Goal: Transaction & Acquisition: Book appointment/travel/reservation

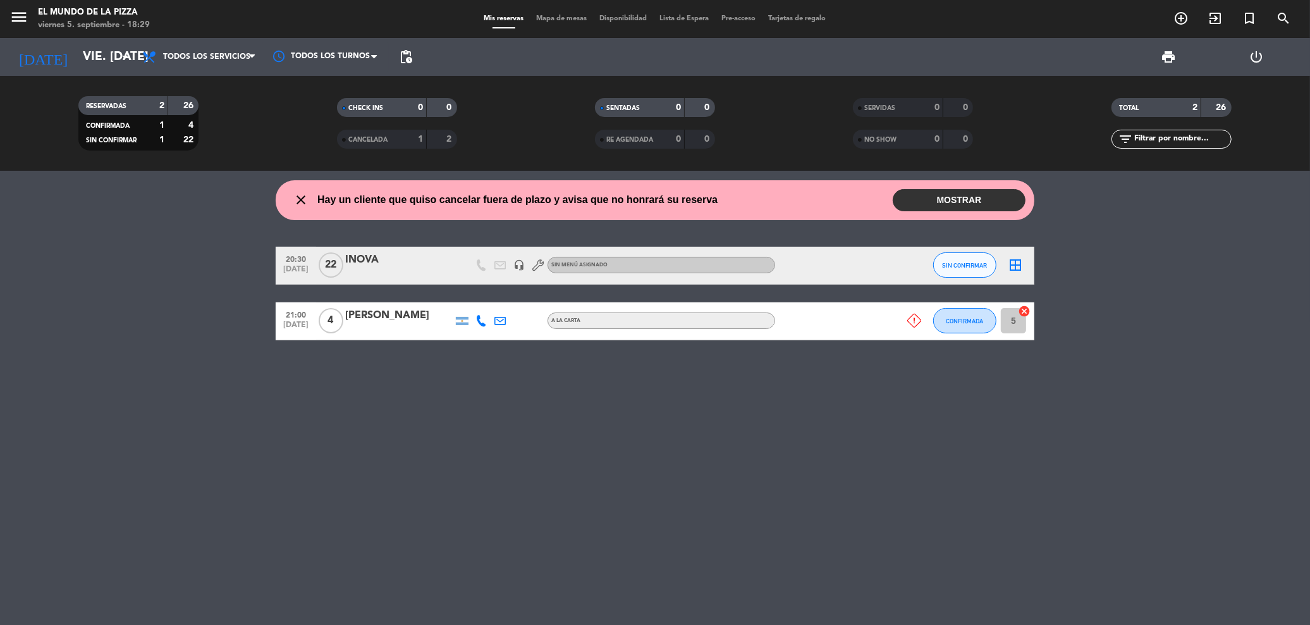
click at [946, 203] on button "MOSTRAR" at bounding box center [959, 200] width 133 height 22
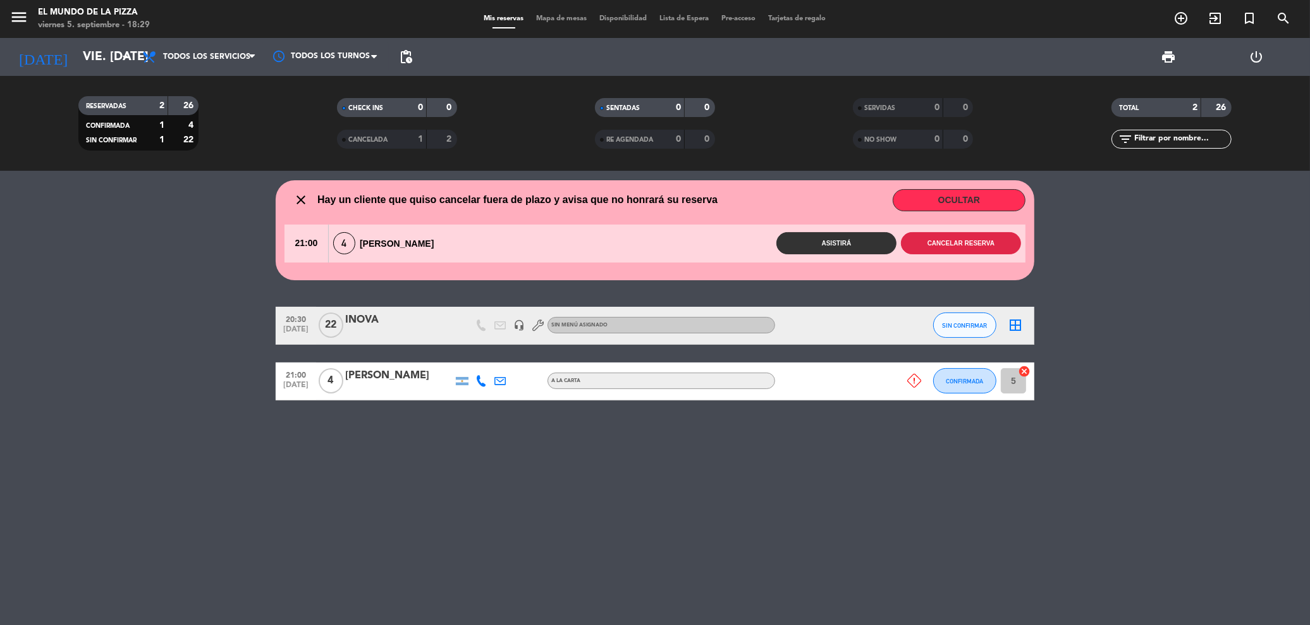
click at [942, 251] on button "Cancelar reserva" at bounding box center [961, 243] width 120 height 22
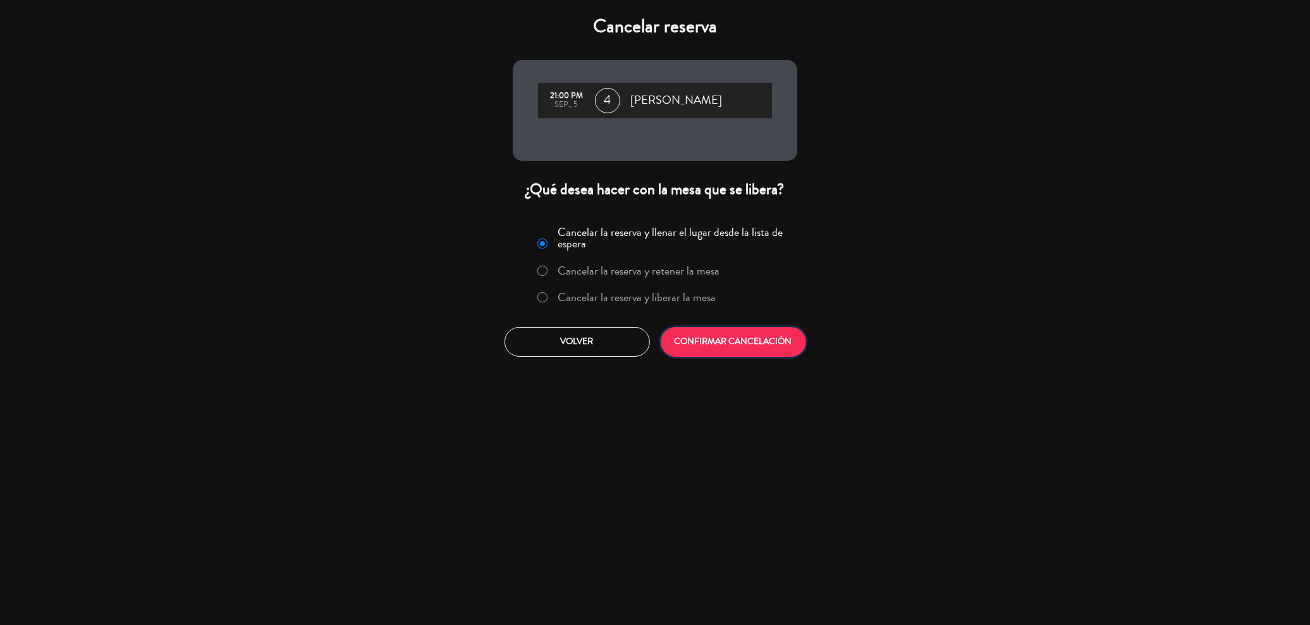
click at [740, 341] on button "CONFIRMAR CANCELACIÓN" at bounding box center [733, 342] width 145 height 30
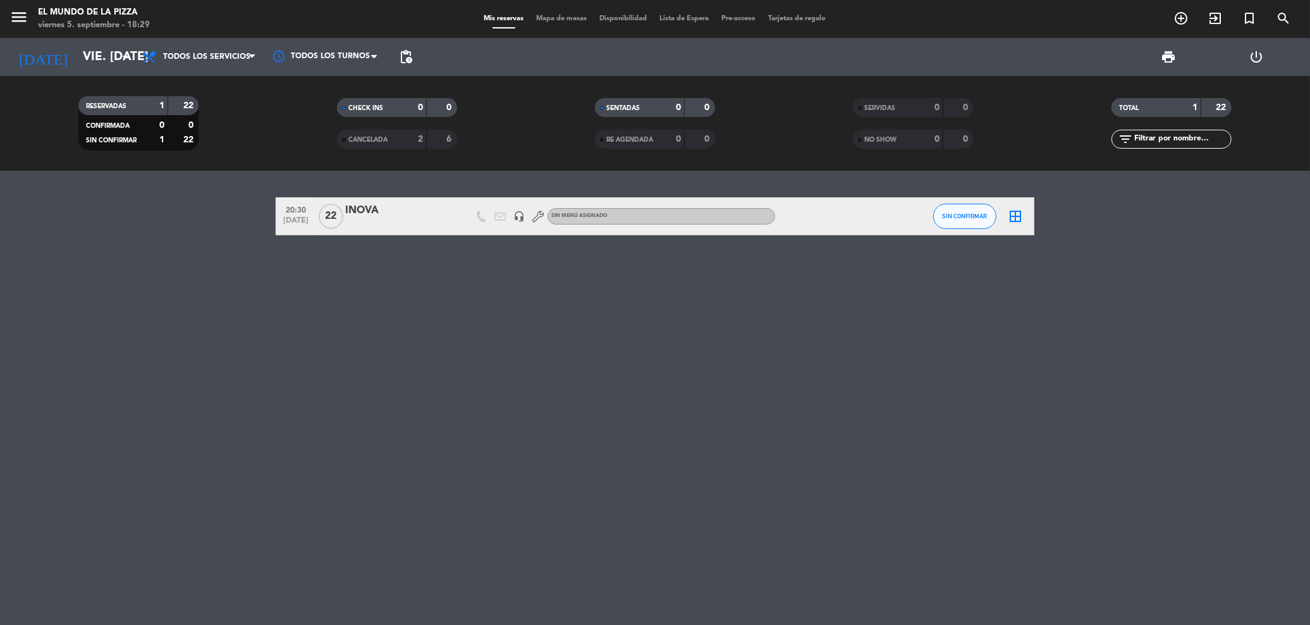
click at [369, 147] on div "CANCELADA 2 6" at bounding box center [397, 139] width 120 height 19
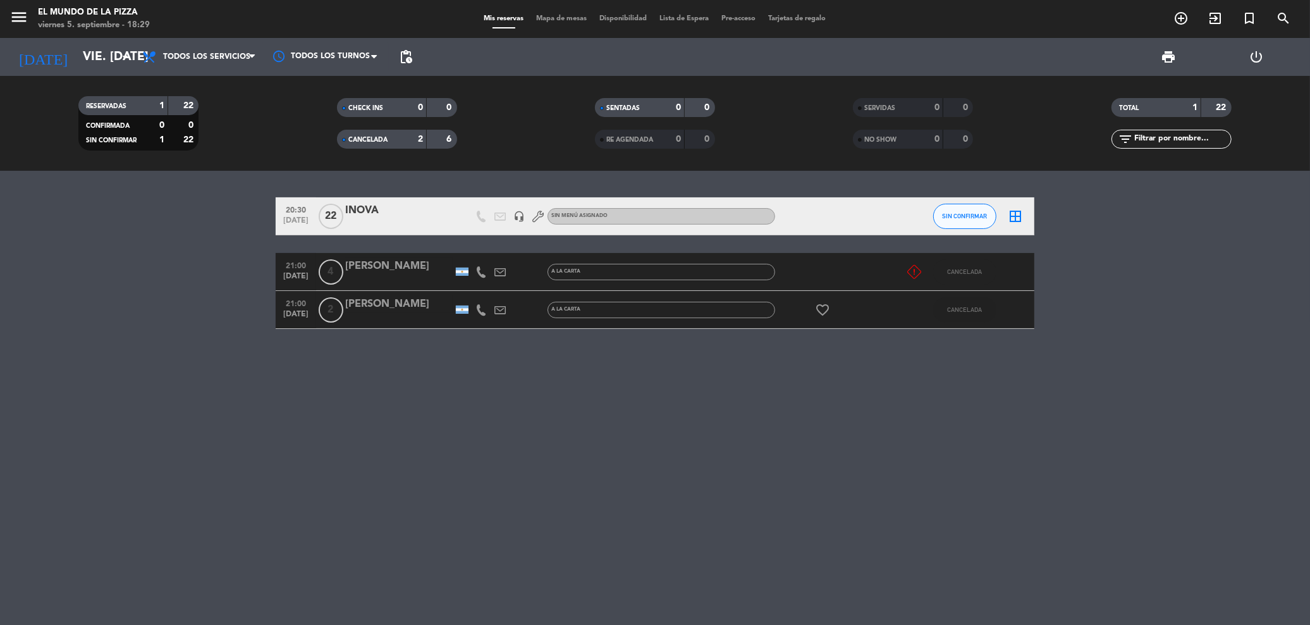
click at [911, 270] on icon at bounding box center [915, 272] width 14 height 14
click at [940, 325] on div "CANCELADA" at bounding box center [964, 309] width 63 height 37
click at [844, 414] on div "20:30 [DATE] INOVA headset_mic Sin menú asignado SIN CONFIRMAR border_all 21:00…" at bounding box center [655, 398] width 1310 height 454
click at [964, 234] on div "SIN CONFIRMAR" at bounding box center [964, 215] width 63 height 37
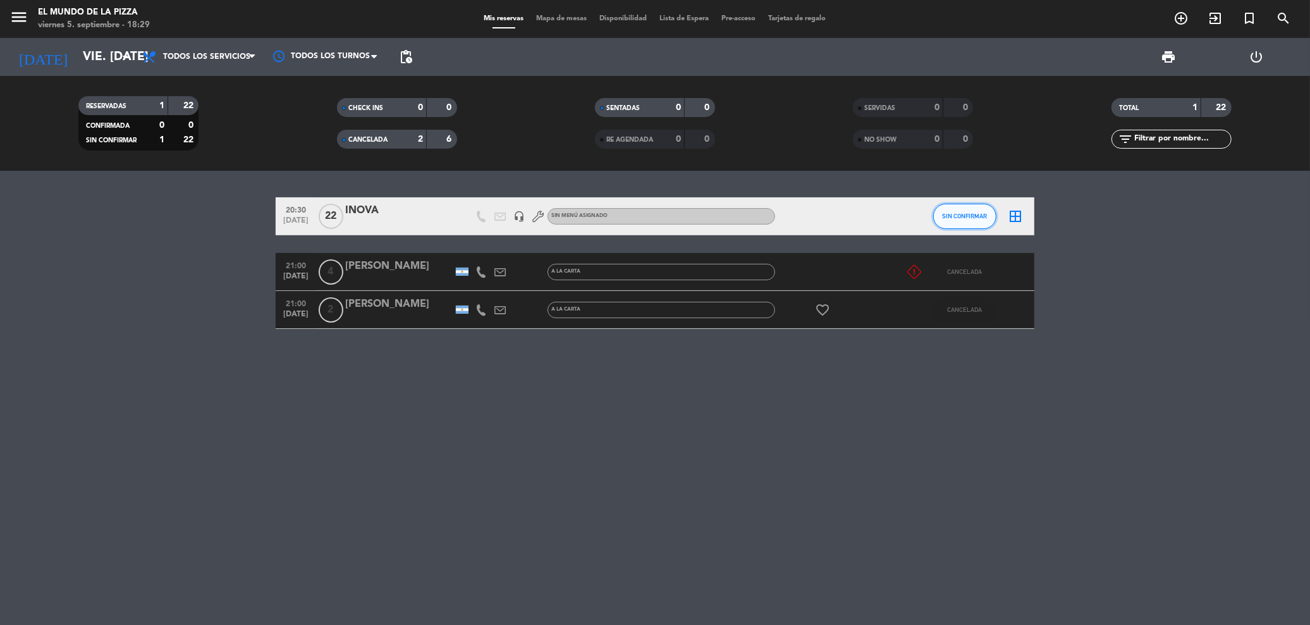
click at [964, 219] on button "SIN CONFIRMAR" at bounding box center [964, 216] width 63 height 25
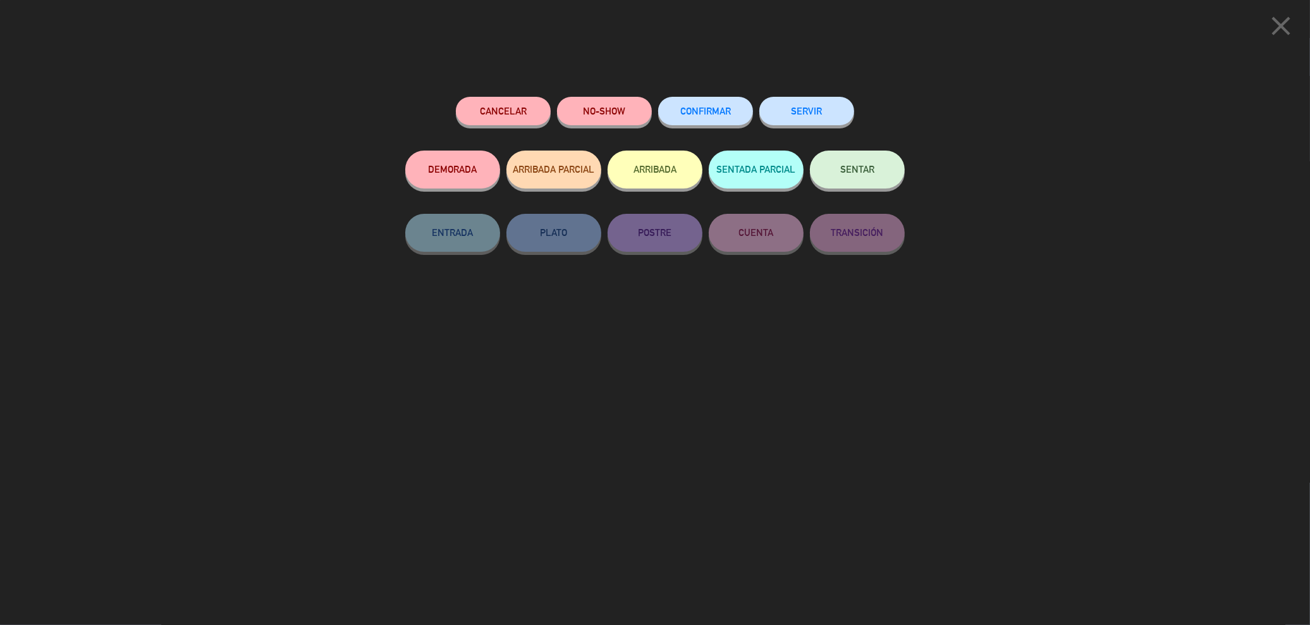
click at [702, 120] on button "CONFIRMAR" at bounding box center [705, 111] width 95 height 28
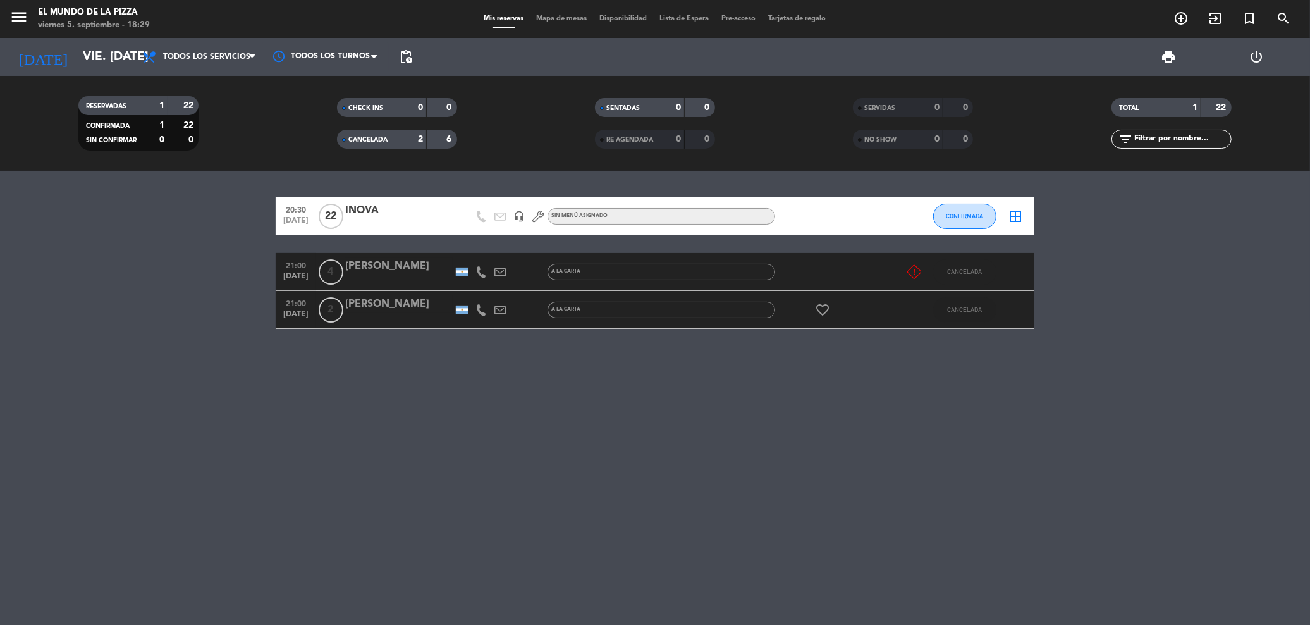
click at [376, 220] on div at bounding box center [399, 224] width 108 height 10
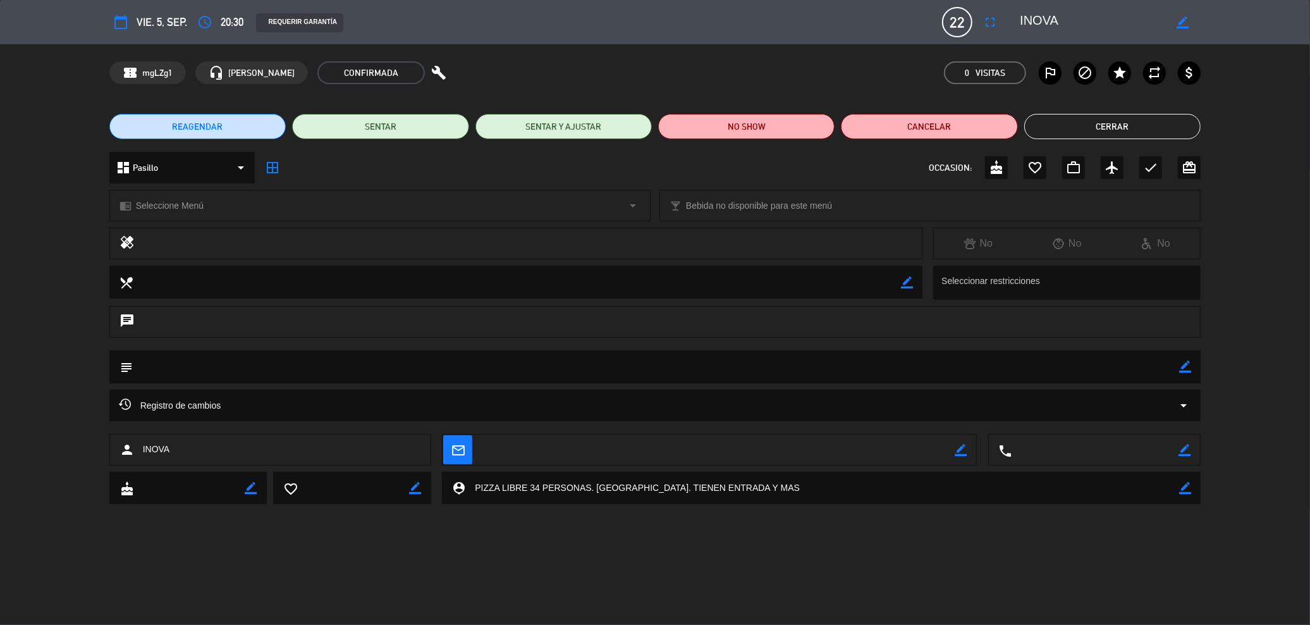
click at [632, 58] on div "confirmation_number mgLZg1 headset_mic [PERSON_NAME] CONFIRMADA build 0 Visitas…" at bounding box center [655, 72] width 1310 height 57
click at [1134, 127] on button "Cerrar" at bounding box center [1113, 126] width 176 height 25
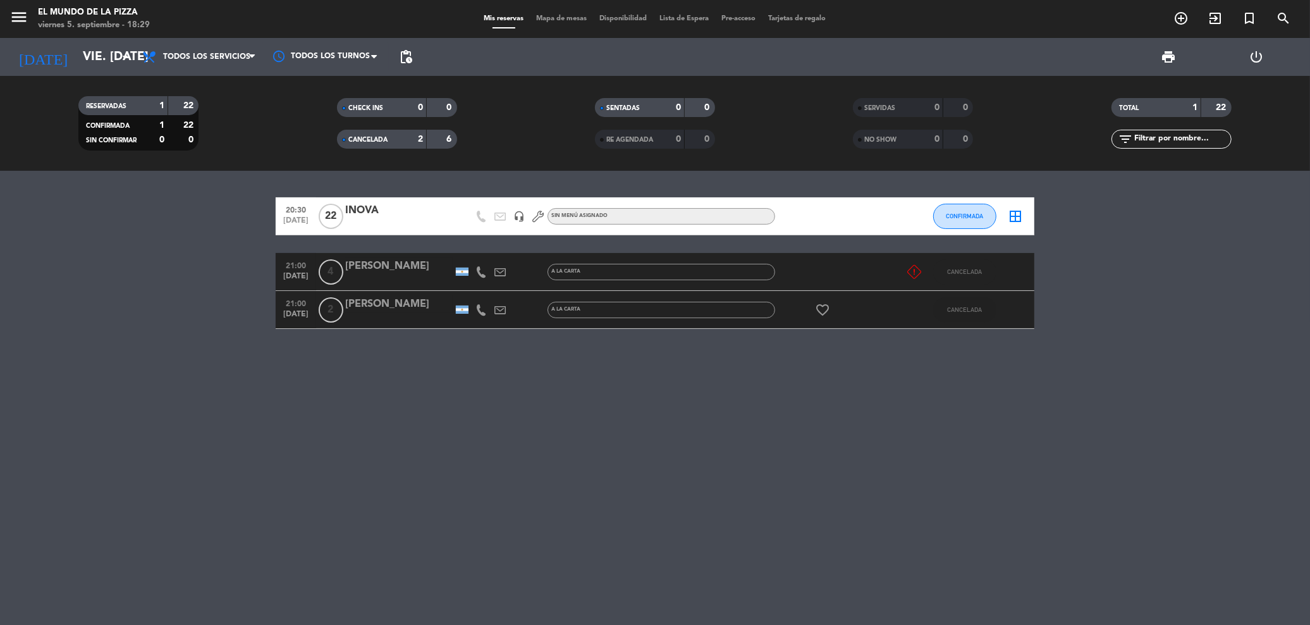
click at [207, 247] on bookings-row "20:30 [DATE] INOVA headset_mic Sin menú asignado CONFIRMADA border_all 21:00 [D…" at bounding box center [655, 263] width 1310 height 132
click at [341, 142] on div "CANCELADA" at bounding box center [369, 139] width 58 height 15
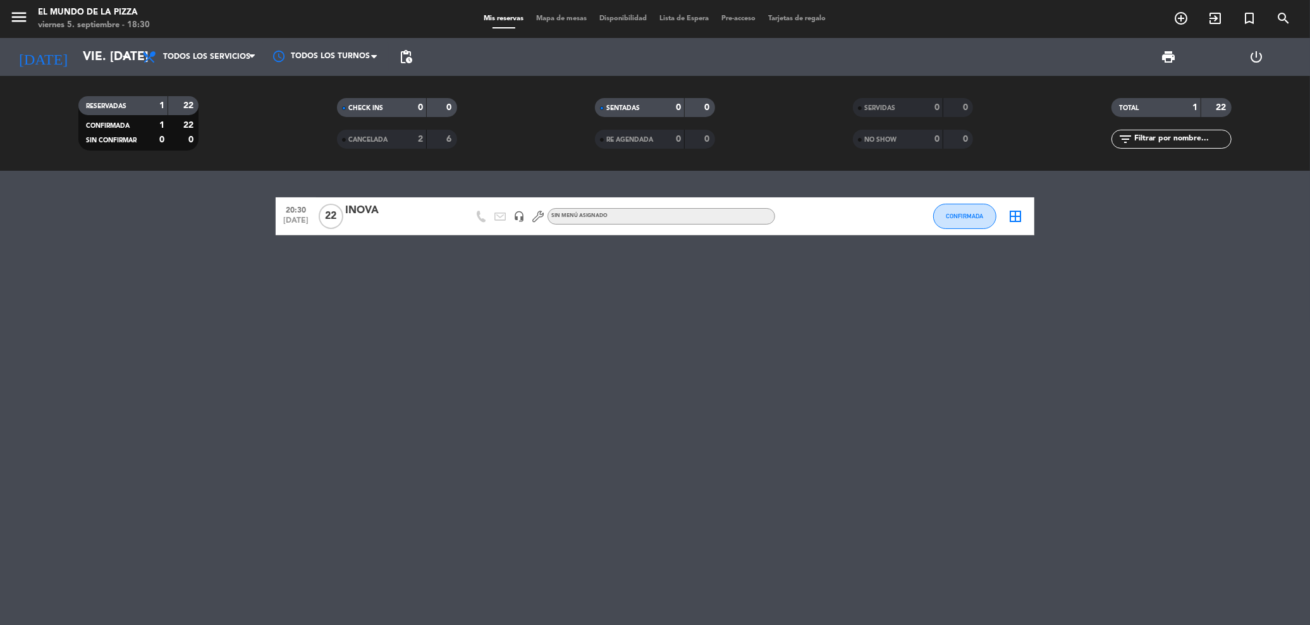
click at [775, 178] on div "20:30 [DATE] INOVA headset_mic Sin menú asignado CONFIRMADA border_all" at bounding box center [655, 398] width 1310 height 454
click at [715, 385] on div "20:30 [DATE] INOVA headset_mic Sin menú asignado CONFIRMADA border_all" at bounding box center [655, 398] width 1310 height 454
click at [785, 364] on div "20:30 [DATE] INOVA headset_mic Sin menú asignado CONFIRMADA border_all" at bounding box center [655, 398] width 1310 height 454
click at [1175, 18] on icon "add_circle_outline" at bounding box center [1181, 18] width 15 height 15
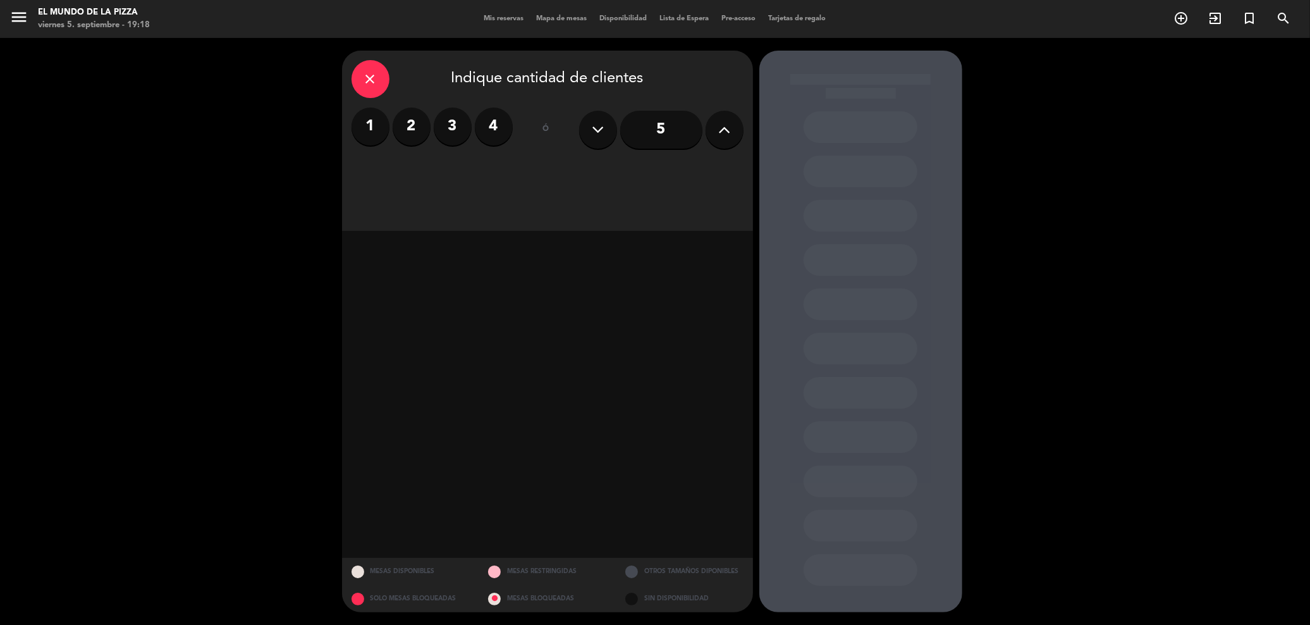
click at [400, 139] on label "2" at bounding box center [412, 127] width 38 height 38
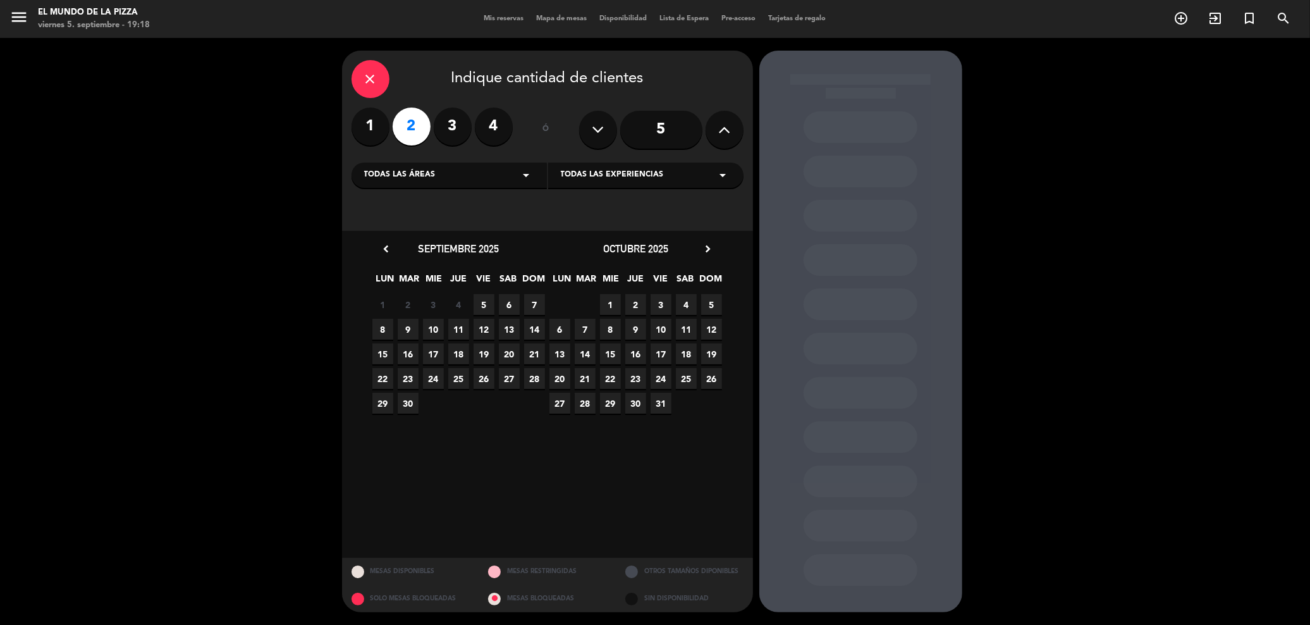
click at [438, 332] on span "10" at bounding box center [433, 329] width 21 height 21
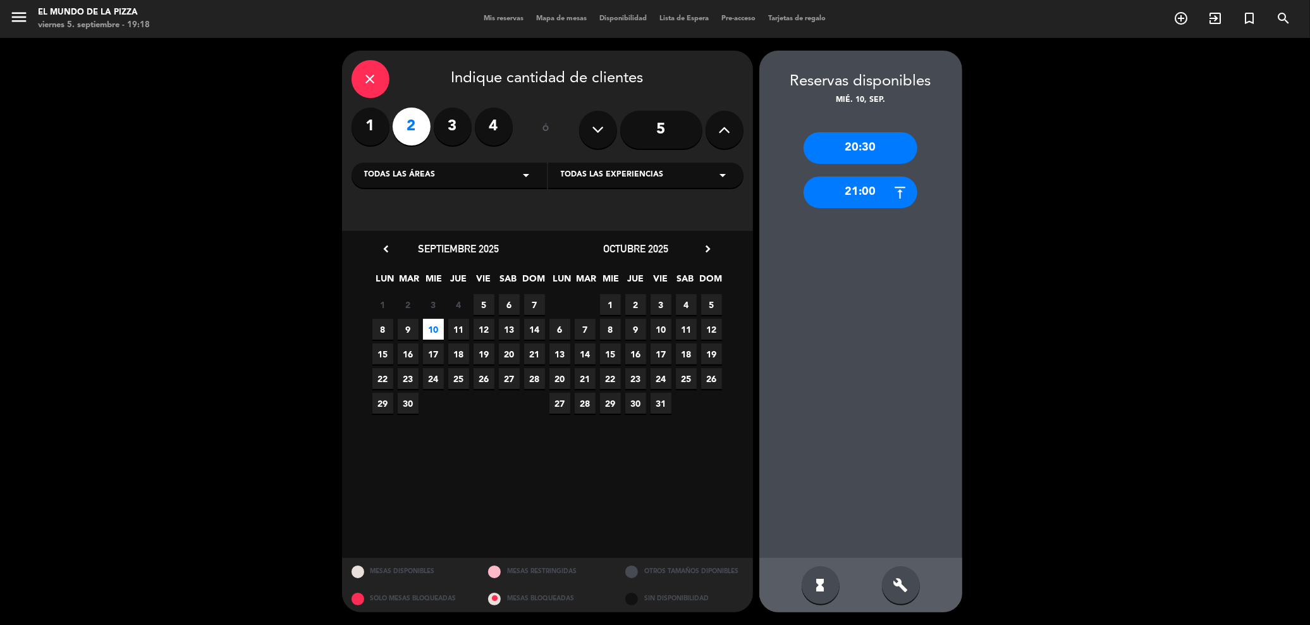
click at [900, 594] on div "build" at bounding box center [901, 585] width 38 height 38
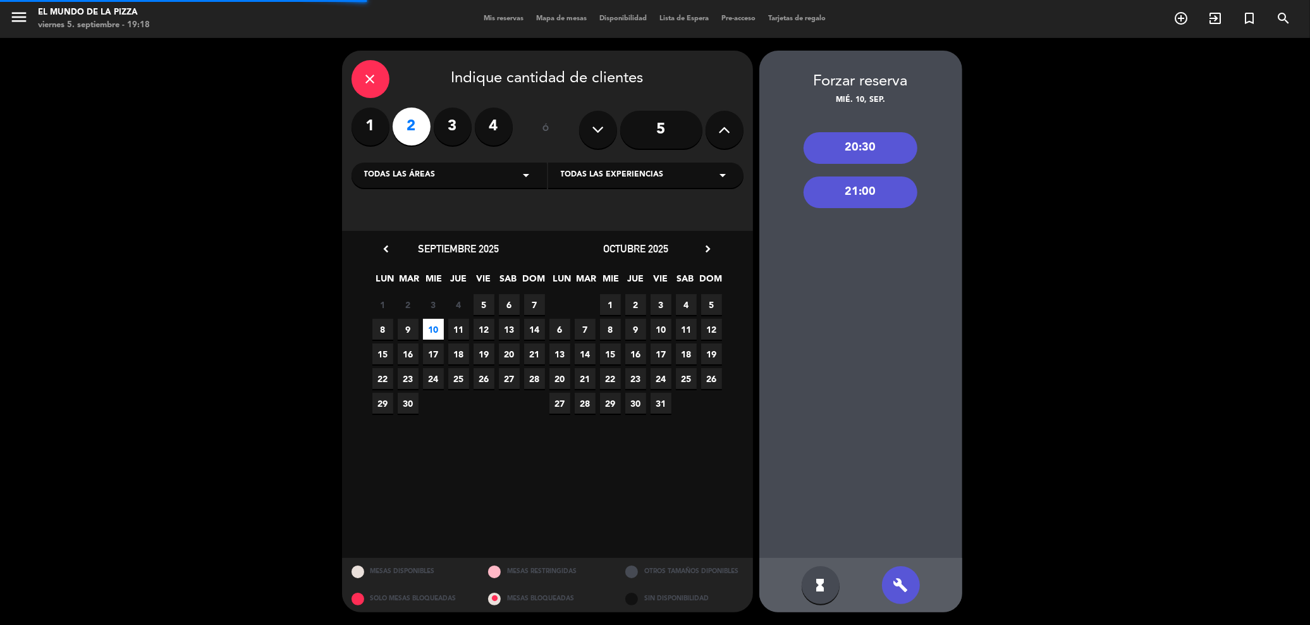
click at [876, 190] on div "21:00" at bounding box center [861, 192] width 114 height 32
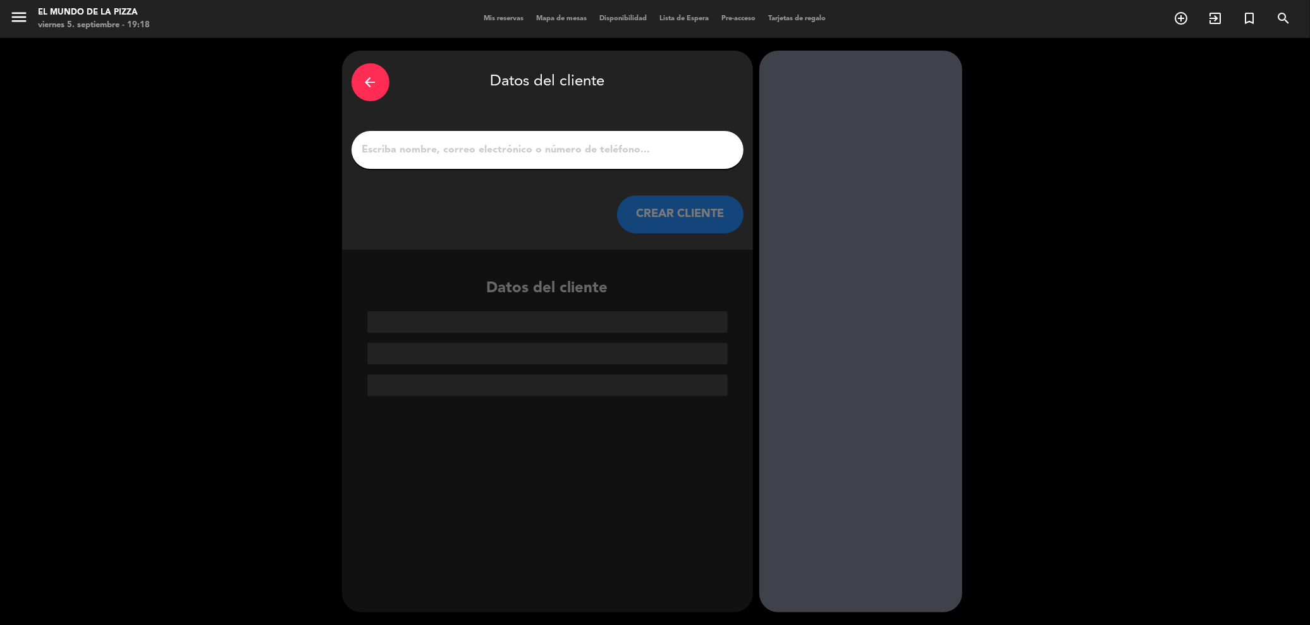
click at [588, 135] on div at bounding box center [548, 150] width 392 height 38
click at [588, 145] on input "1" at bounding box center [547, 150] width 373 height 18
paste input "[PERSON_NAME]"
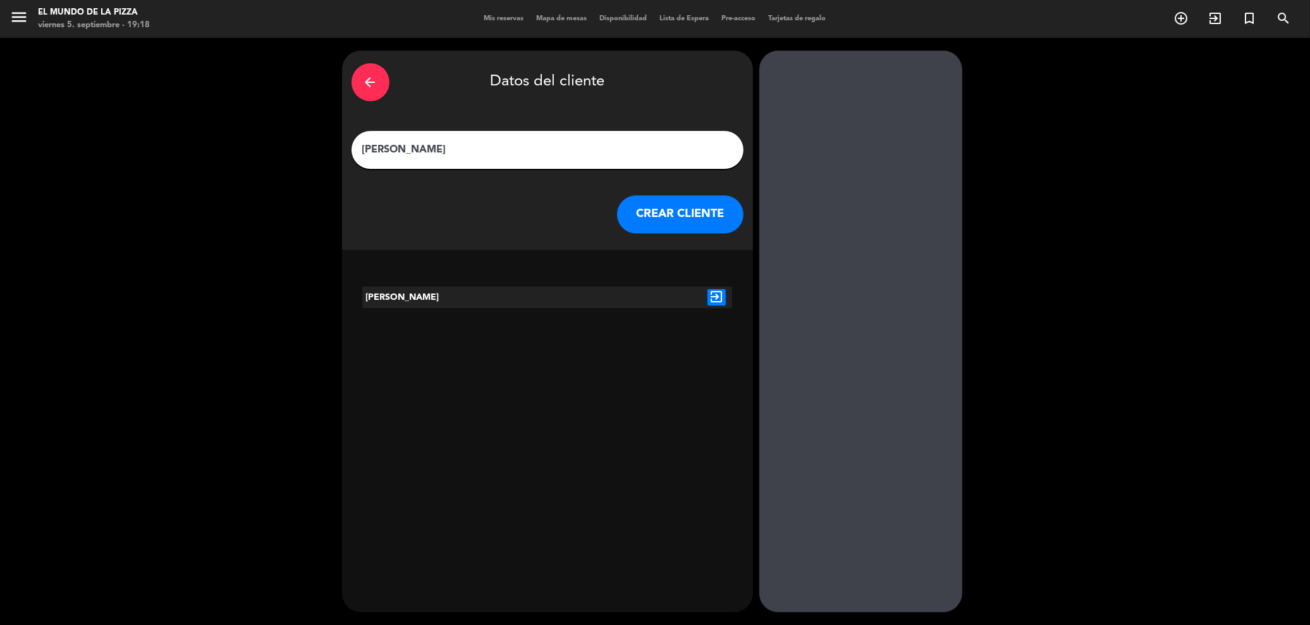
type input "[PERSON_NAME]"
click at [679, 207] on button "CREAR CLIENTE" at bounding box center [680, 214] width 126 height 38
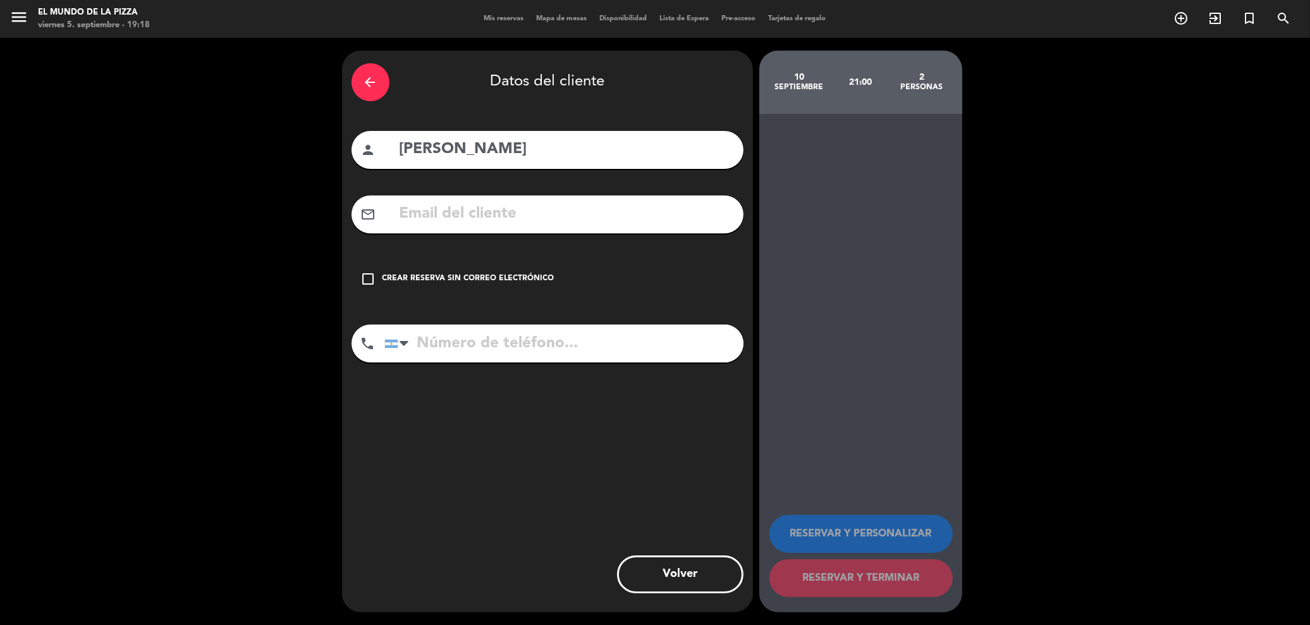
click at [552, 154] on input "[PERSON_NAME]" at bounding box center [566, 150] width 336 height 26
click at [374, 81] on icon "arrow_back" at bounding box center [370, 82] width 15 height 15
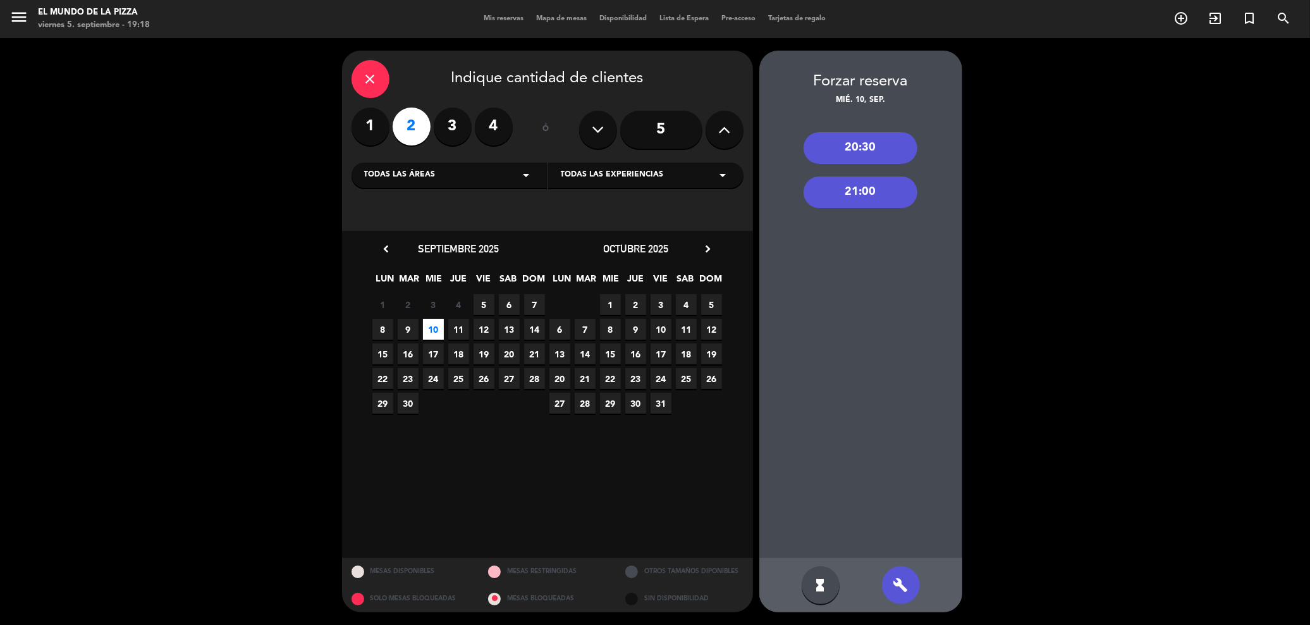
click at [910, 200] on div "21:00" at bounding box center [861, 192] width 114 height 32
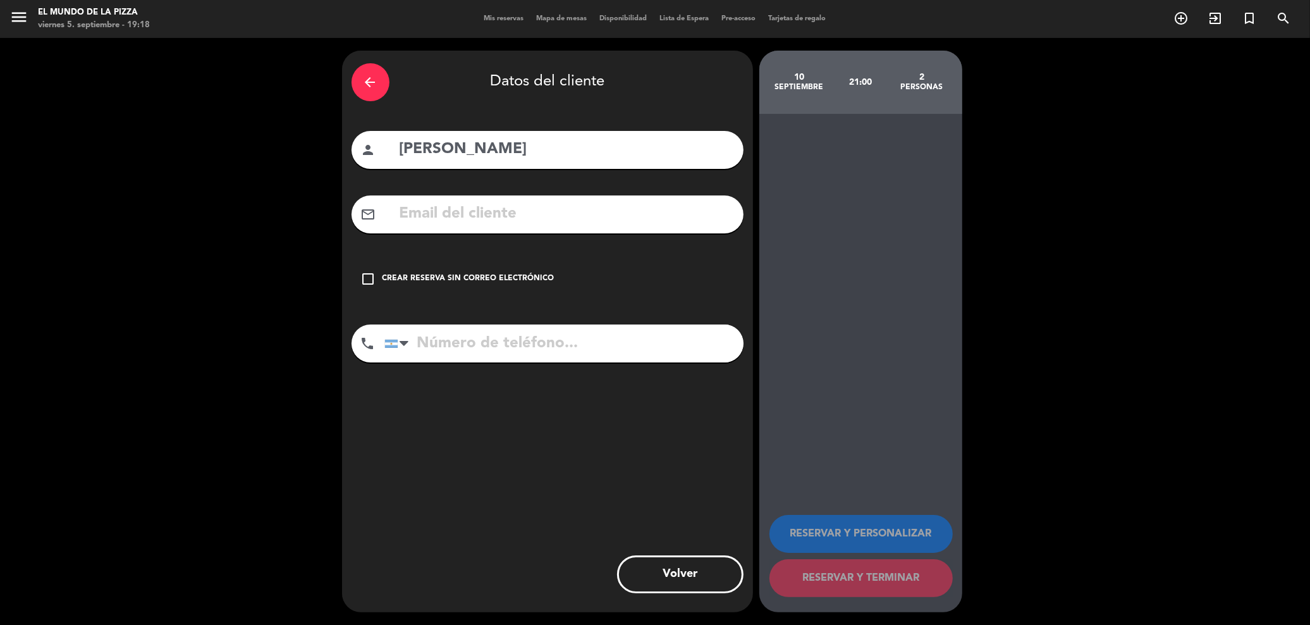
click at [475, 140] on input "[PERSON_NAME]" at bounding box center [566, 150] width 336 height 26
type input "[PERSON_NAME]"
click at [512, 277] on div "Crear reserva sin correo electrónico" at bounding box center [469, 279] width 172 height 13
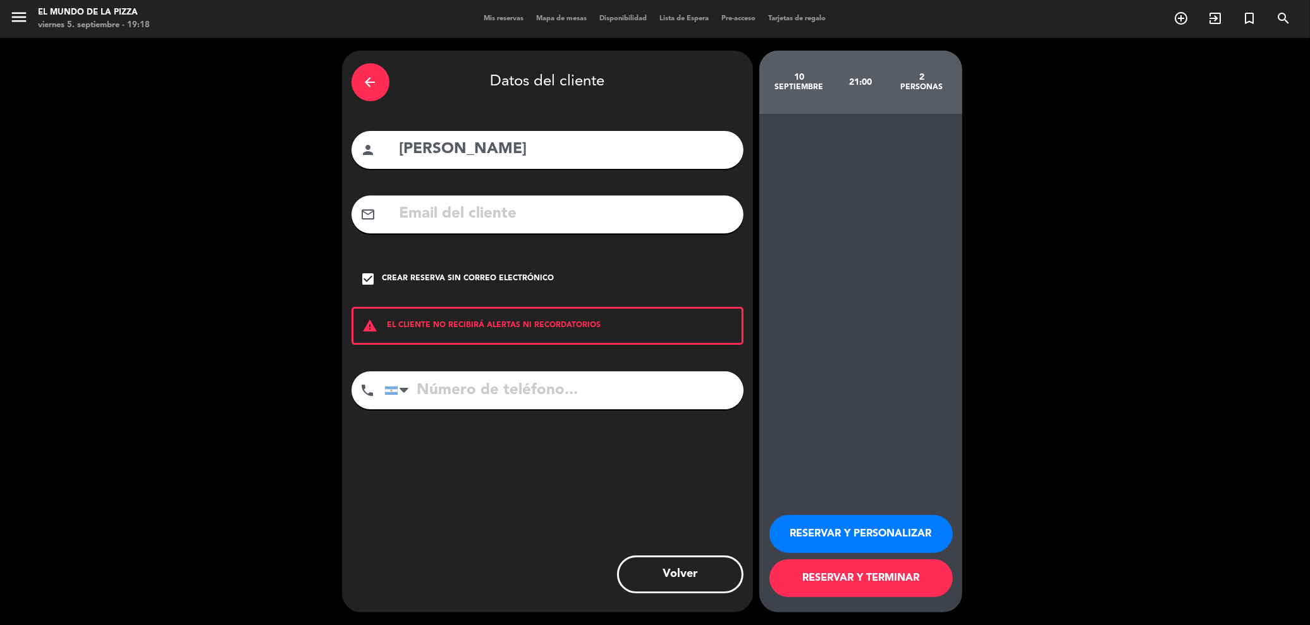
click at [887, 531] on button "RESERVAR Y PERSONALIZAR" at bounding box center [861, 534] width 183 height 38
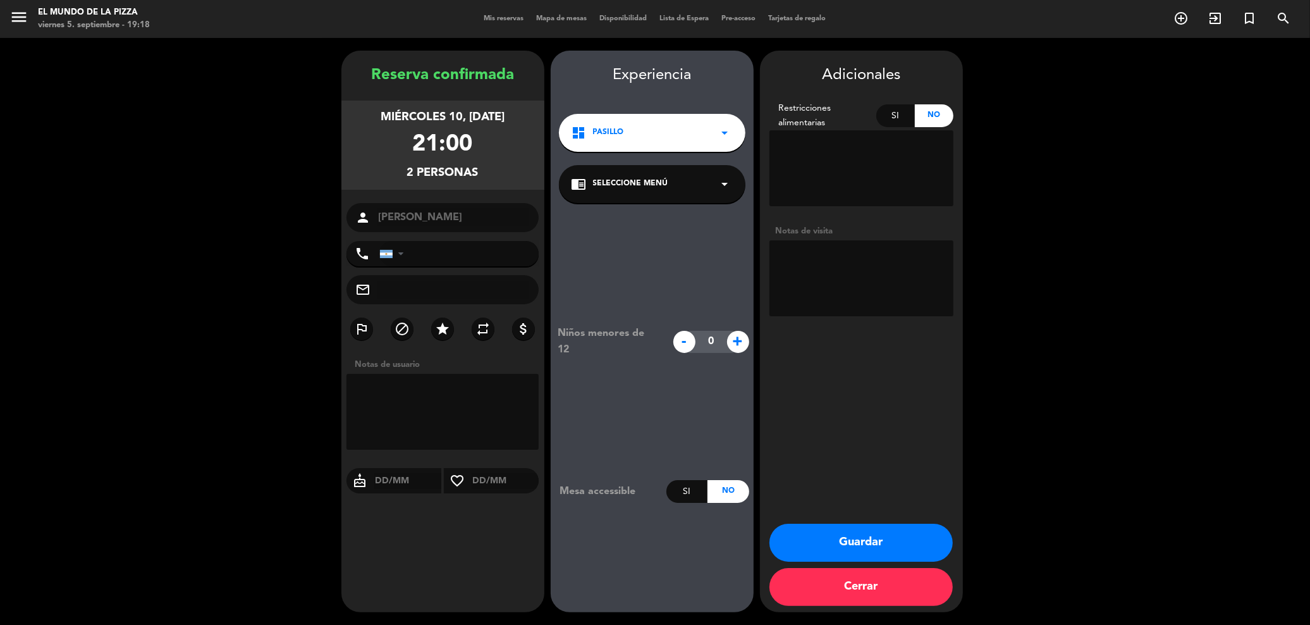
click at [639, 199] on div "chrome_reader_mode Seleccione Menú arrow_drop_down" at bounding box center [652, 184] width 187 height 38
click at [654, 238] on div "FREE PIZZA" at bounding box center [652, 237] width 161 height 13
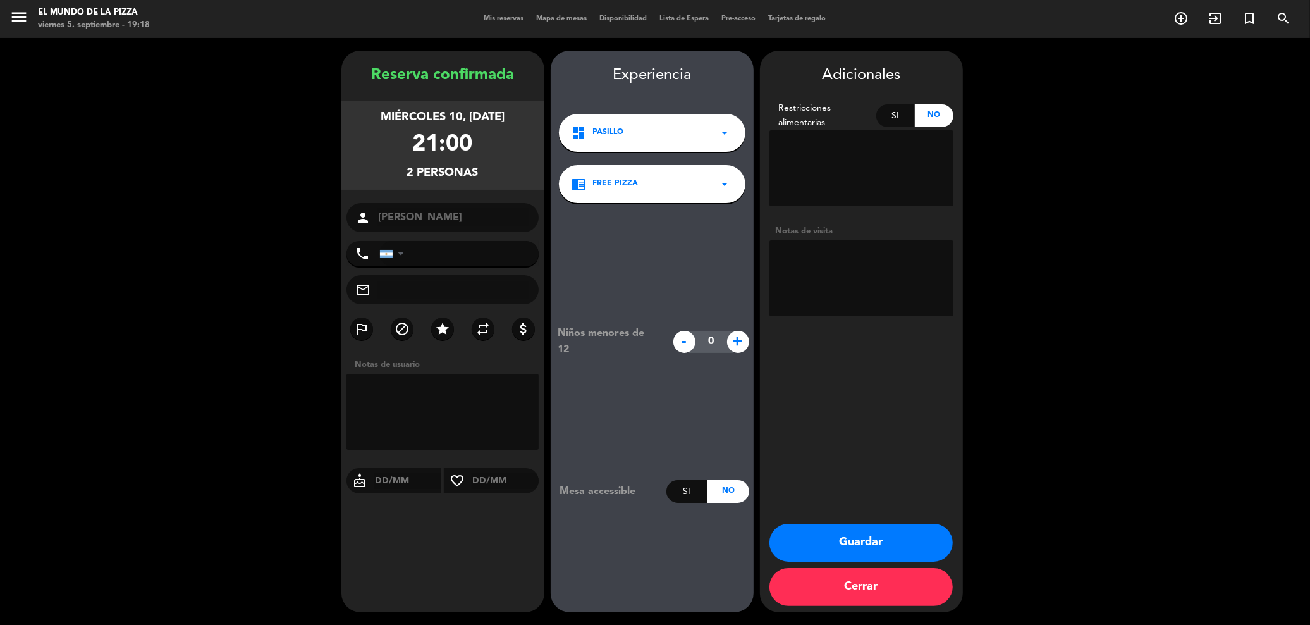
click at [839, 545] on button "Guardar" at bounding box center [861, 543] width 183 height 38
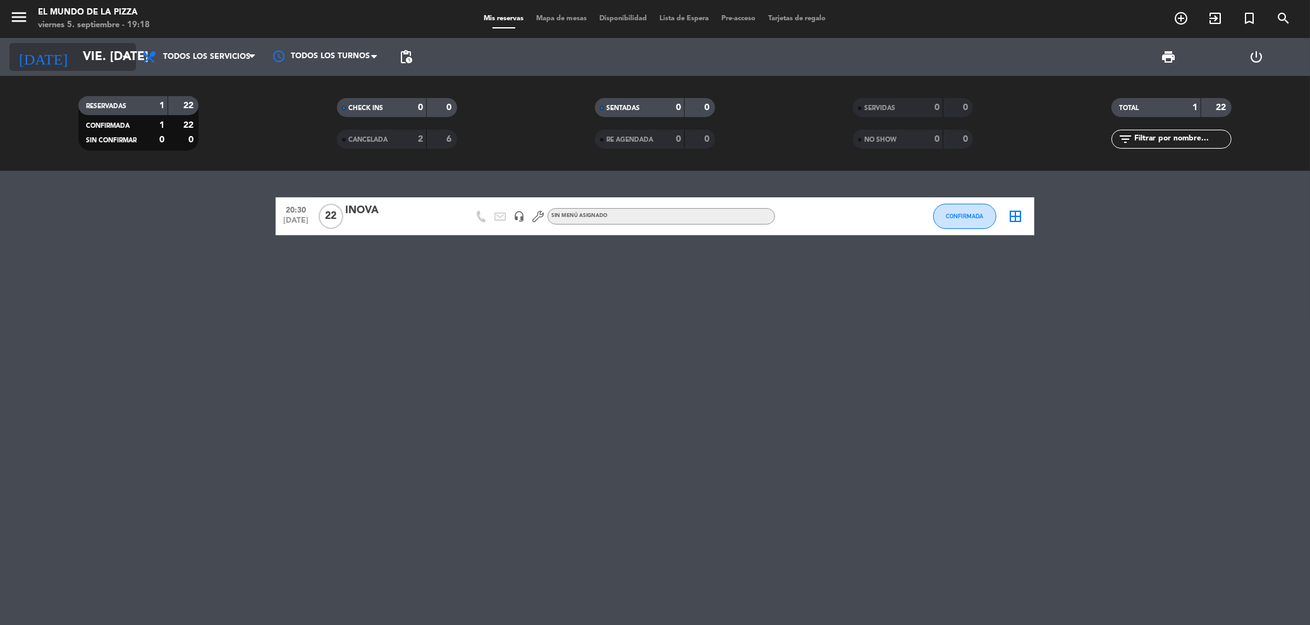
click at [32, 63] on icon "[DATE]" at bounding box center [42, 57] width 67 height 28
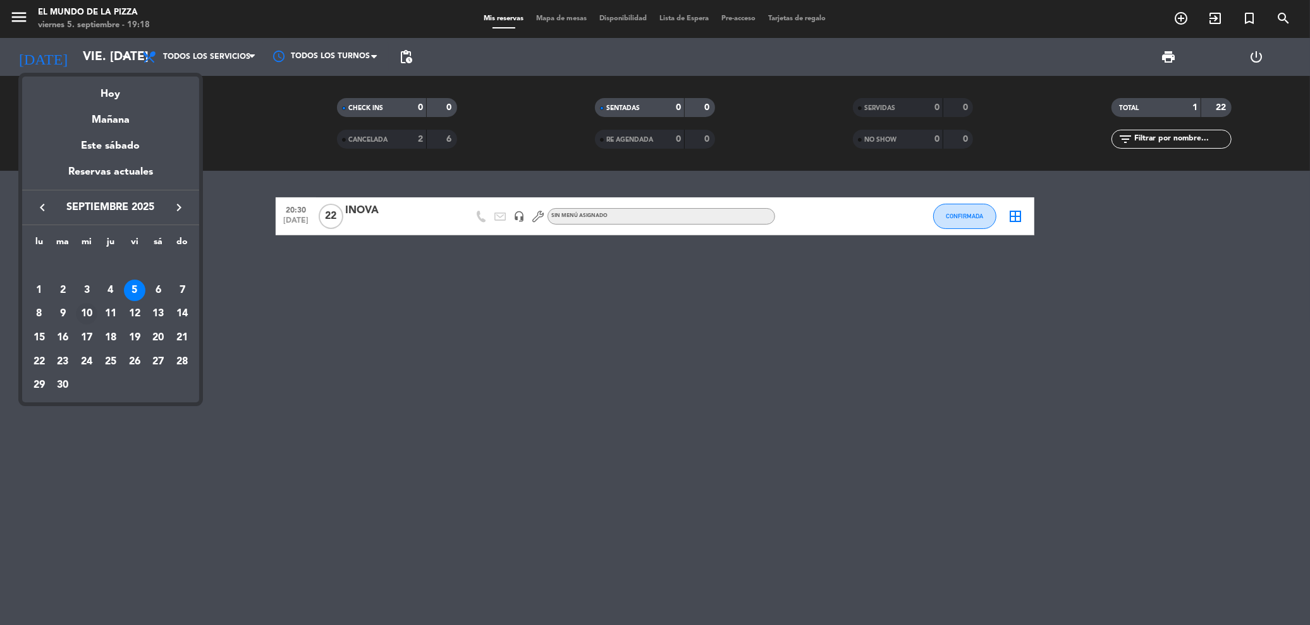
click at [76, 319] on td "10" at bounding box center [87, 314] width 24 height 24
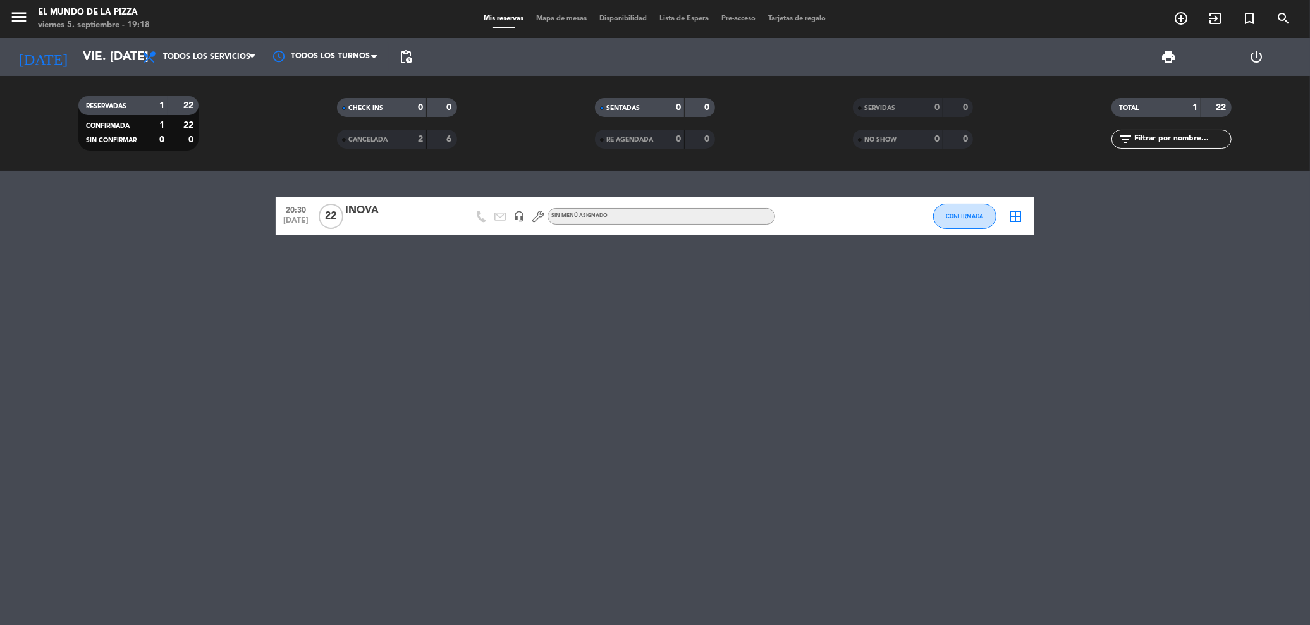
type input "mié. [DATE]"
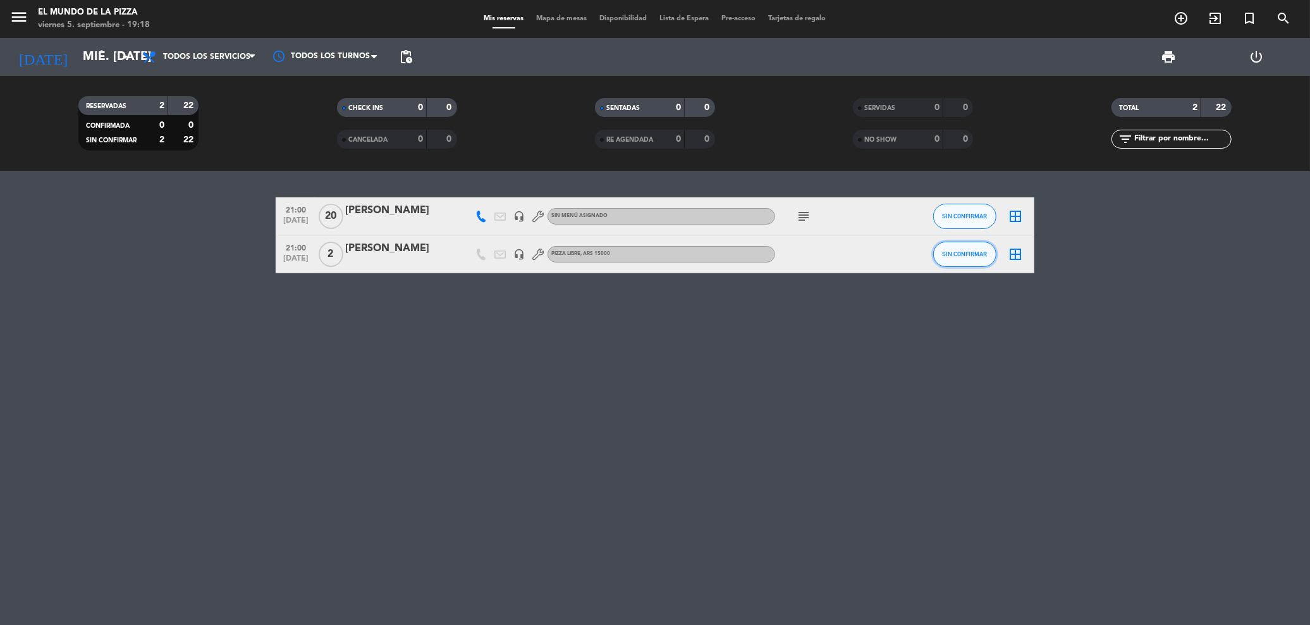
click at [983, 254] on span "SIN CONFIRMAR" at bounding box center [965, 253] width 45 height 7
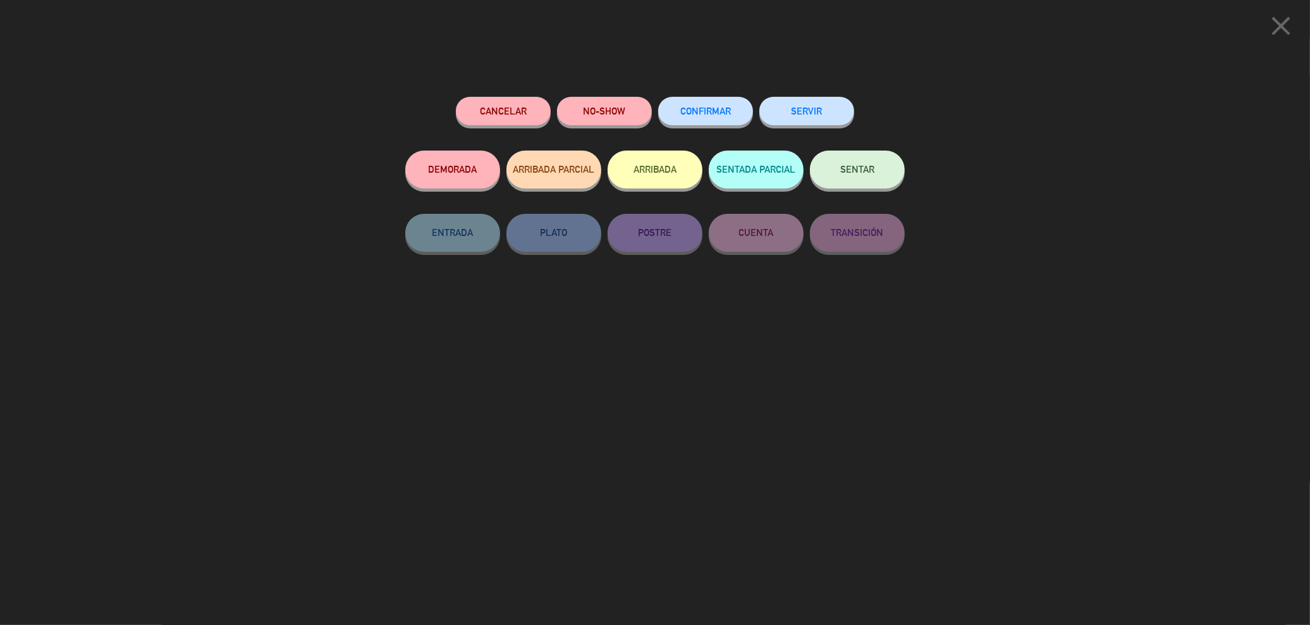
click at [695, 108] on span "CONFIRMAR" at bounding box center [706, 111] width 51 height 11
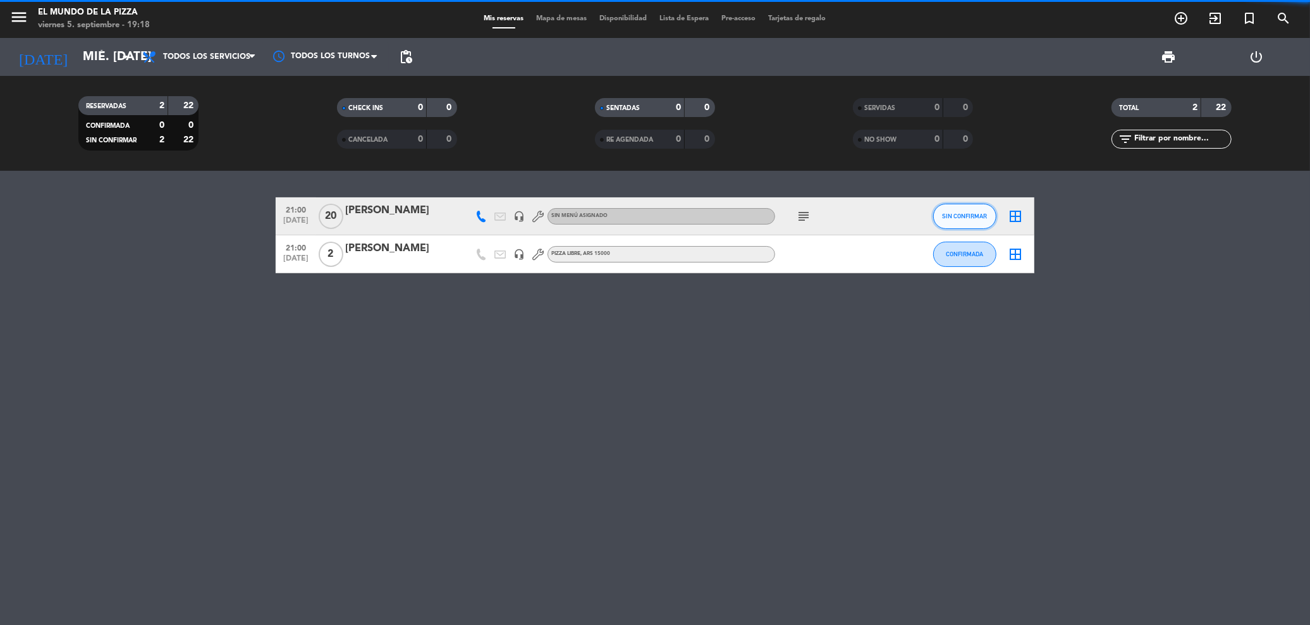
click at [944, 216] on span "SIN CONFIRMAR" at bounding box center [965, 216] width 45 height 7
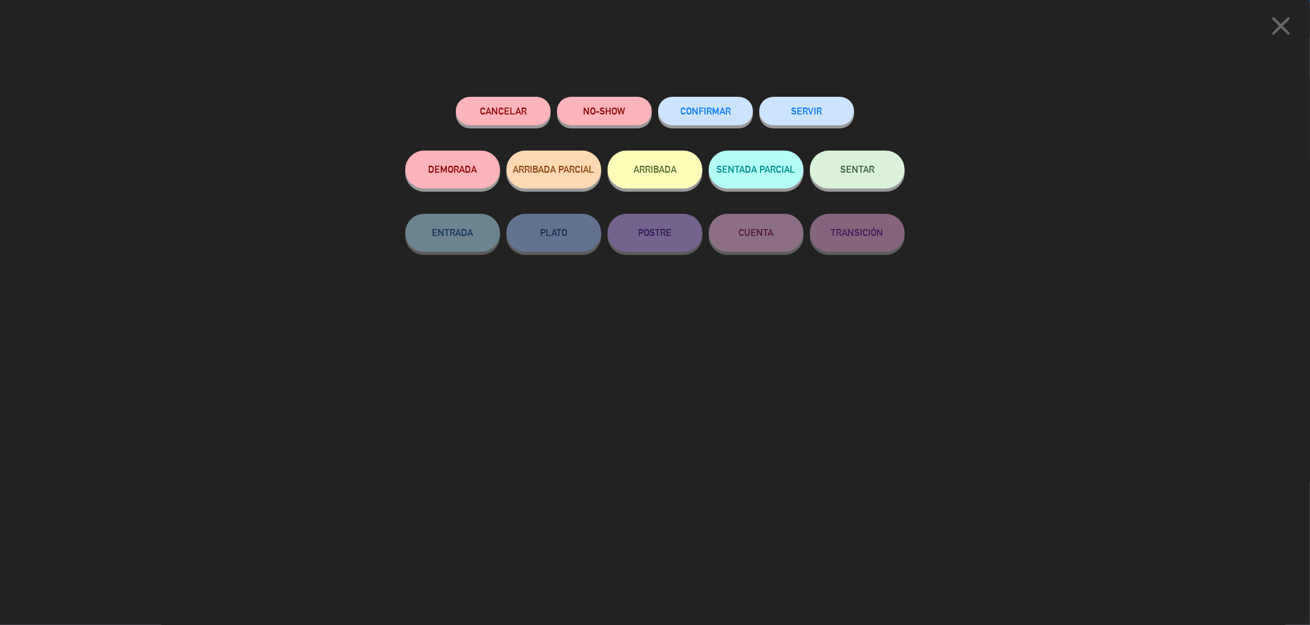
click at [709, 116] on button "CONFIRMAR" at bounding box center [705, 111] width 95 height 28
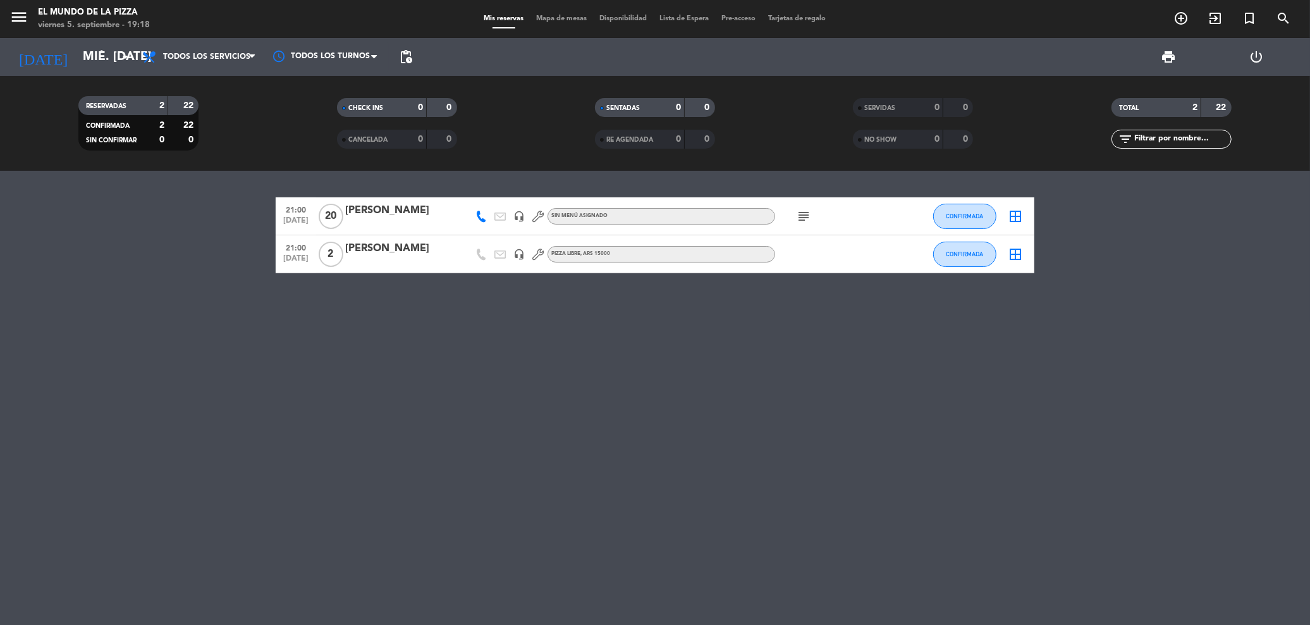
click at [808, 214] on icon "subject" at bounding box center [803, 216] width 15 height 15
click at [829, 312] on div "21:00 [DATE] [PERSON_NAME] headset_mic Sin menú asignado subject promo x person…" at bounding box center [655, 398] width 1310 height 454
click at [795, 211] on span "subject" at bounding box center [803, 216] width 19 height 15
click at [799, 211] on icon "subject" at bounding box center [803, 216] width 15 height 15
click at [660, 331] on div "21:00 [DATE] [PERSON_NAME] headset_mic Sin menú asignado subject promo x person…" at bounding box center [655, 398] width 1310 height 454
